Goal: Obtain resource: Download file/media

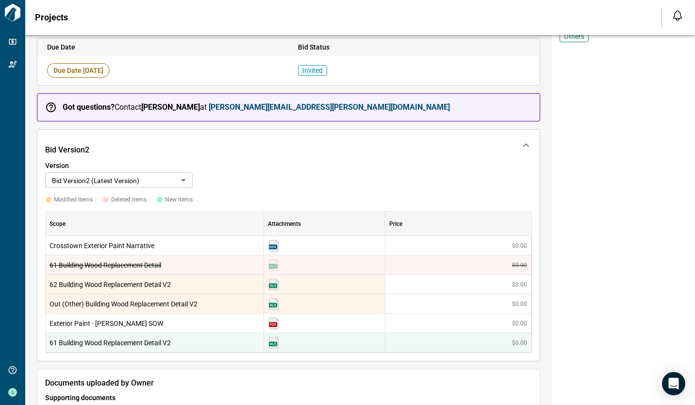
scroll to position [146, 0]
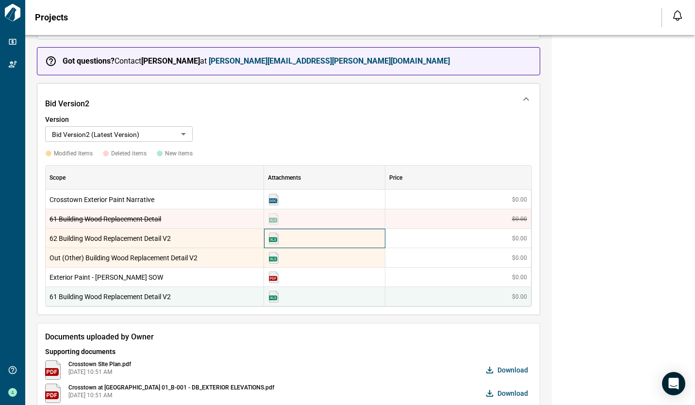
click at [273, 238] on img at bounding box center [274, 238] width 12 height 12
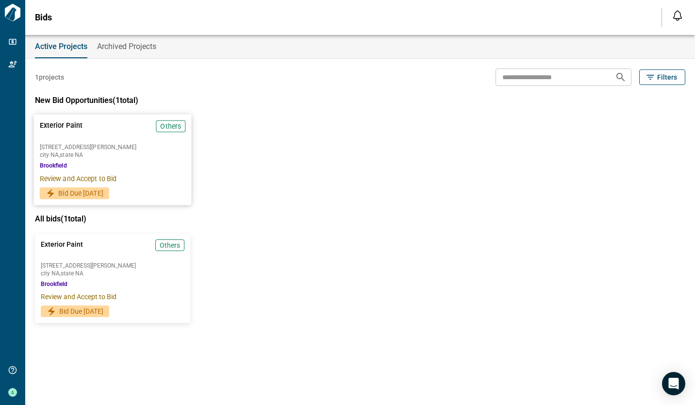
click at [78, 195] on span "Bid Due [DATE]" at bounding box center [80, 193] width 45 height 10
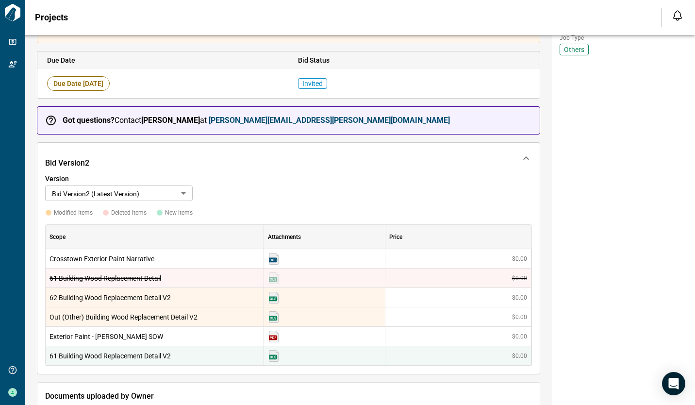
scroll to position [243, 0]
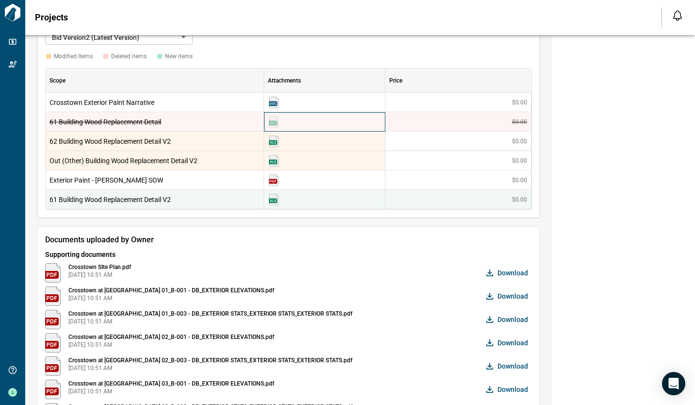
click at [276, 121] on img at bounding box center [274, 122] width 12 height 12
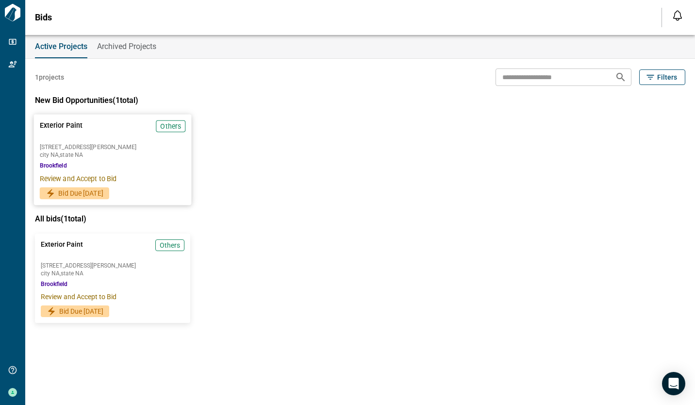
click at [97, 197] on span "Bid Due 10/10/2025" at bounding box center [80, 193] width 45 height 10
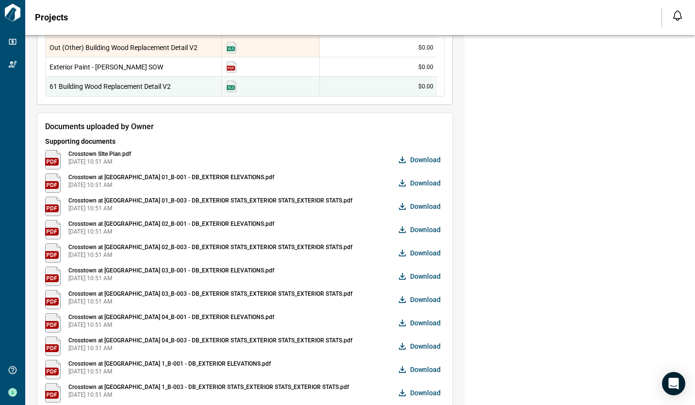
scroll to position [242, 0]
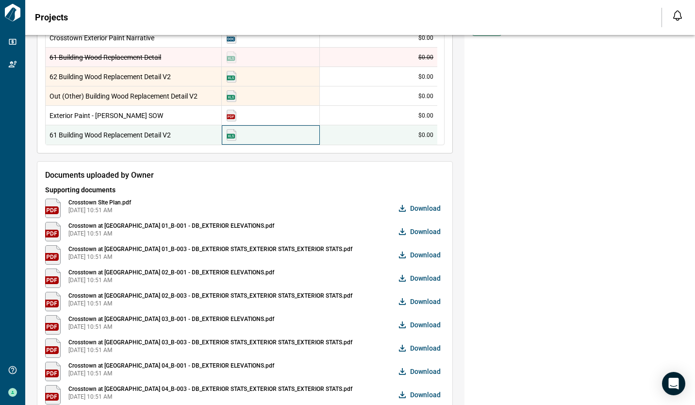
click at [231, 129] on img at bounding box center [232, 135] width 12 height 12
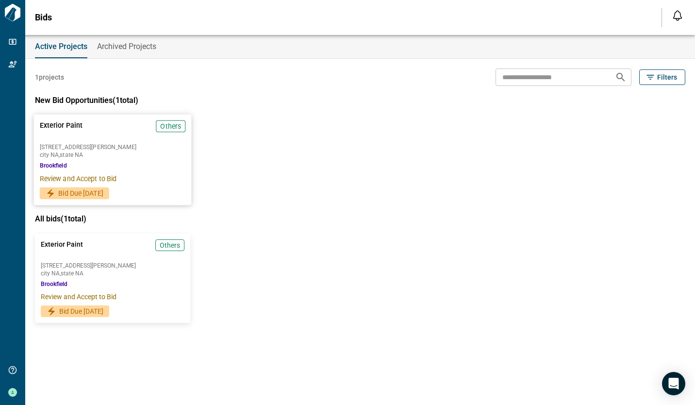
click at [101, 192] on span "Bid Due 10/10/2025" at bounding box center [80, 193] width 45 height 10
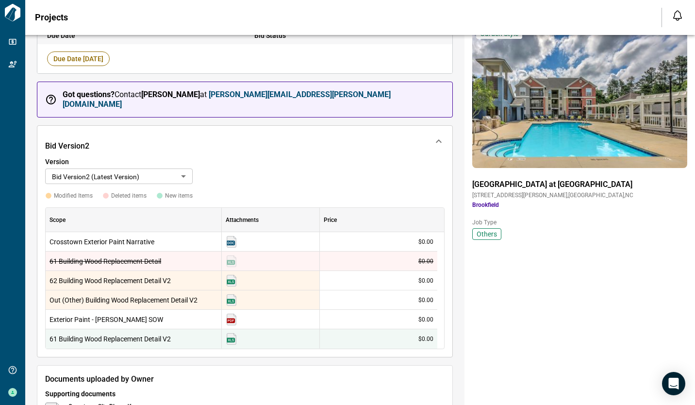
scroll to position [49, 0]
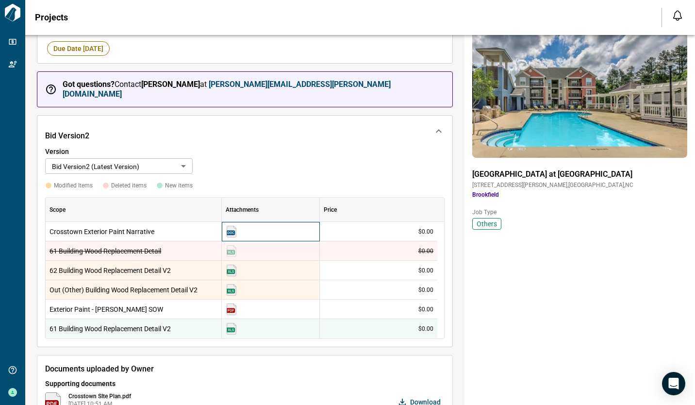
click at [233, 226] on img at bounding box center [232, 232] width 12 height 12
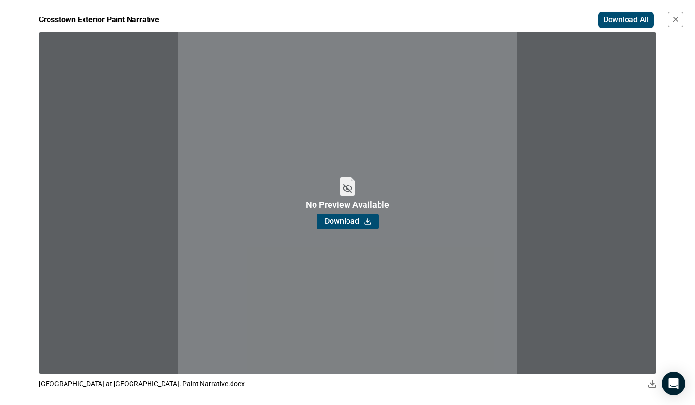
click at [348, 223] on span "Download" at bounding box center [342, 221] width 34 height 10
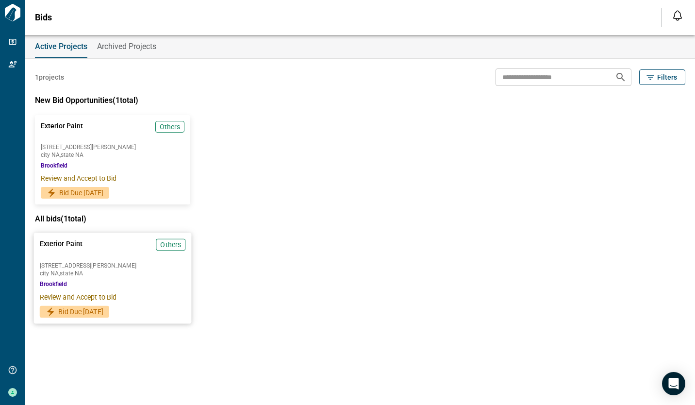
click at [88, 309] on span "Bid Due 10/10/2025" at bounding box center [80, 312] width 45 height 10
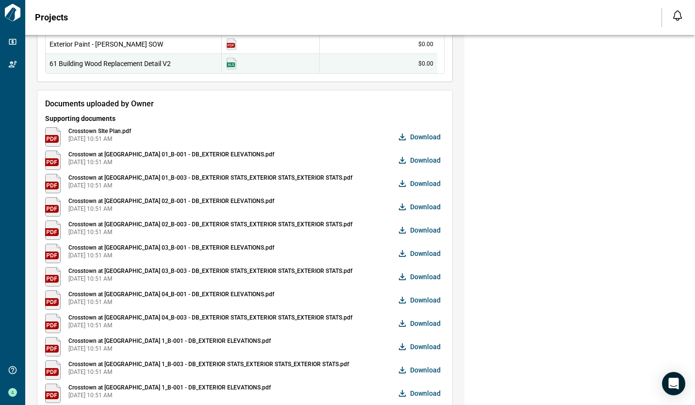
scroll to position [194, 0]
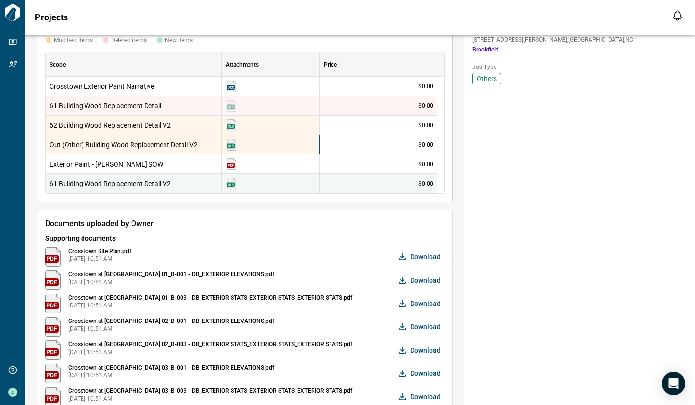
click at [231, 139] on img at bounding box center [232, 145] width 12 height 12
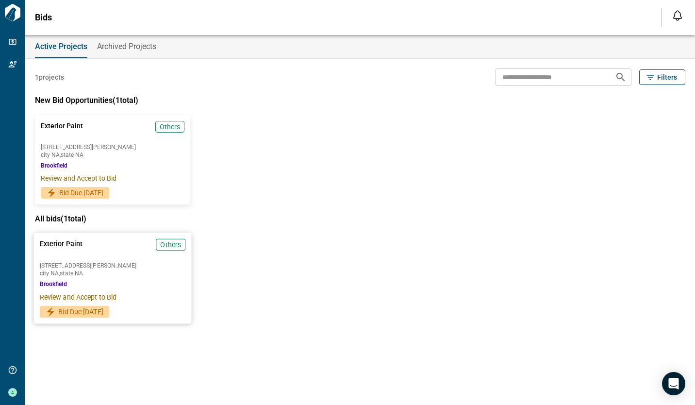
click at [90, 314] on span "Bid Due 10/10/2025" at bounding box center [80, 312] width 45 height 10
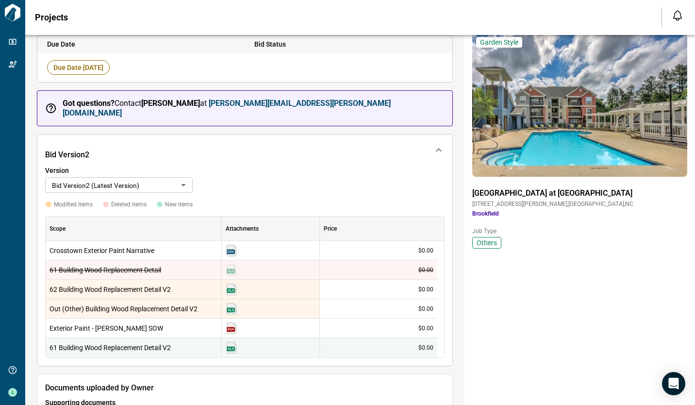
scroll to position [194, 0]
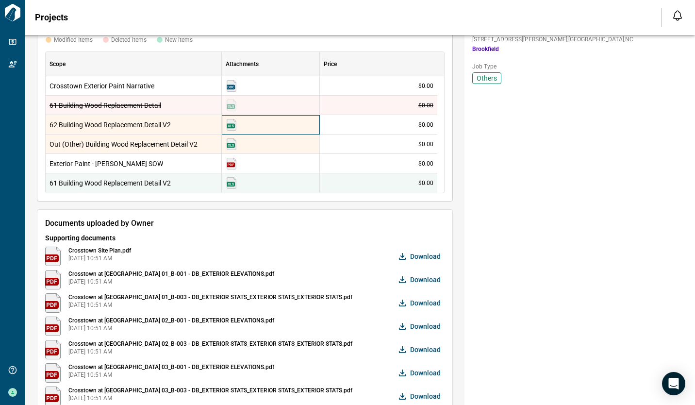
click at [230, 119] on img at bounding box center [232, 125] width 12 height 12
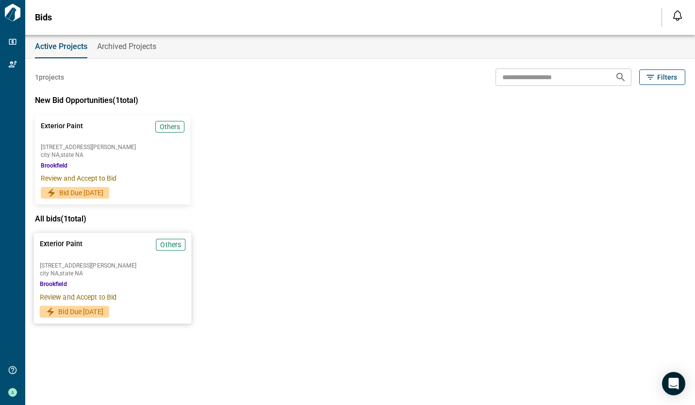
click at [96, 308] on span "Bid Due 10/10/2025" at bounding box center [80, 312] width 45 height 10
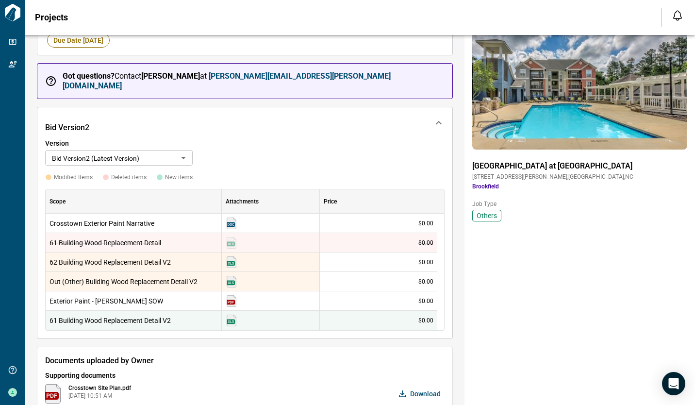
scroll to position [243, 0]
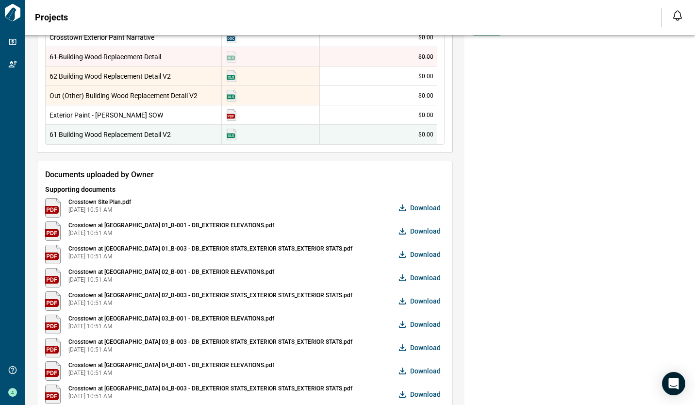
click at [54, 201] on img at bounding box center [53, 207] width 16 height 19
click at [55, 202] on img at bounding box center [53, 207] width 16 height 19
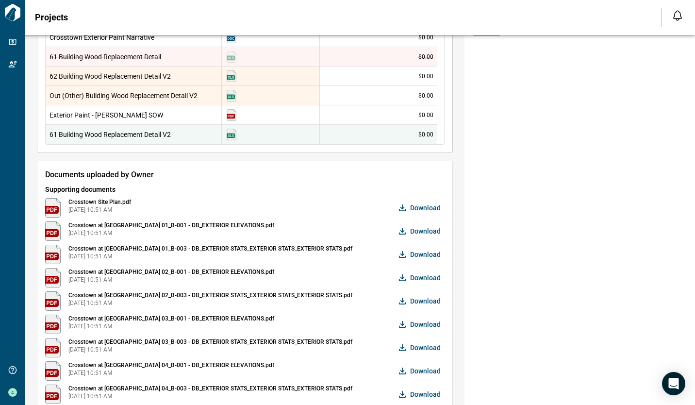
click at [55, 202] on img at bounding box center [53, 207] width 16 height 19
click at [411, 203] on span "Download" at bounding box center [425, 208] width 31 height 10
click at [525, 228] on div "Garden Style Crosstown at Chapel Hill 6123 Farrington Rd, Chapel Hill, NC , Dur…" at bounding box center [579, 233] width 231 height 842
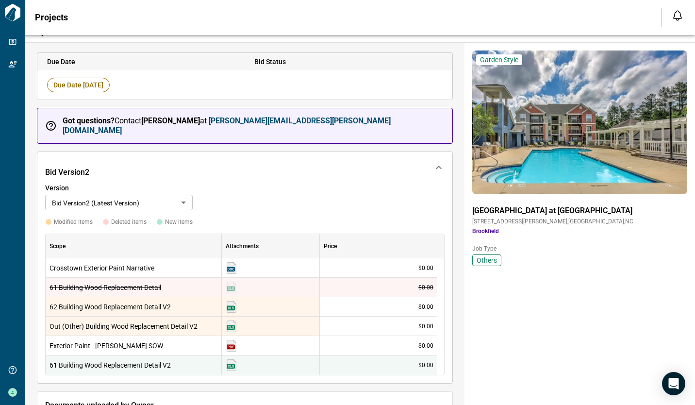
scroll to position [0, 0]
